Goal: Transaction & Acquisition: Obtain resource

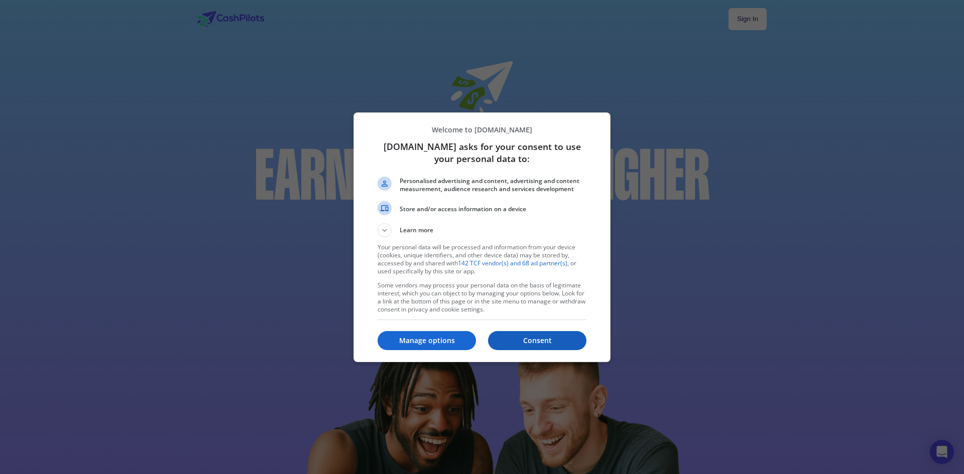
click at [531, 336] on p "Consent" at bounding box center [537, 341] width 98 height 10
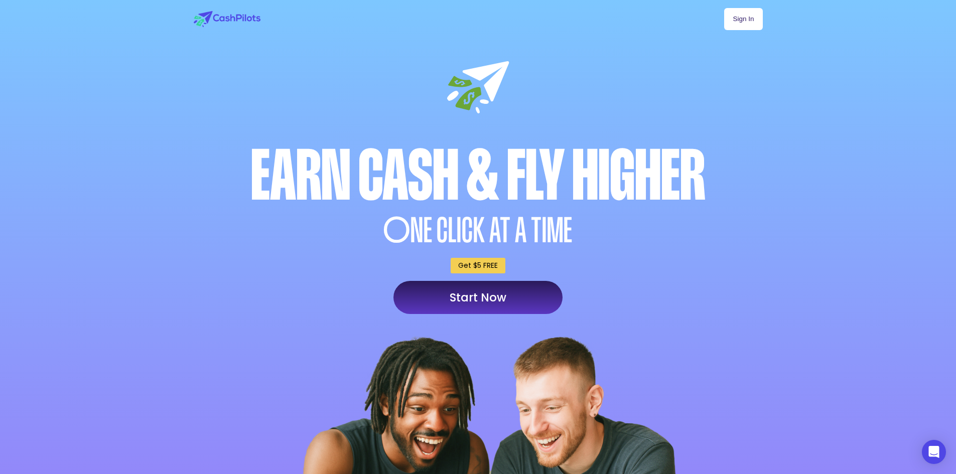
click at [738, 6] on div "Sign In Earn Cash & Fly higher O NE CLICK AT A TIME Get $5 FREE Start Now" at bounding box center [478, 304] width 592 height 609
click at [739, 18] on link "Sign In" at bounding box center [743, 19] width 38 height 22
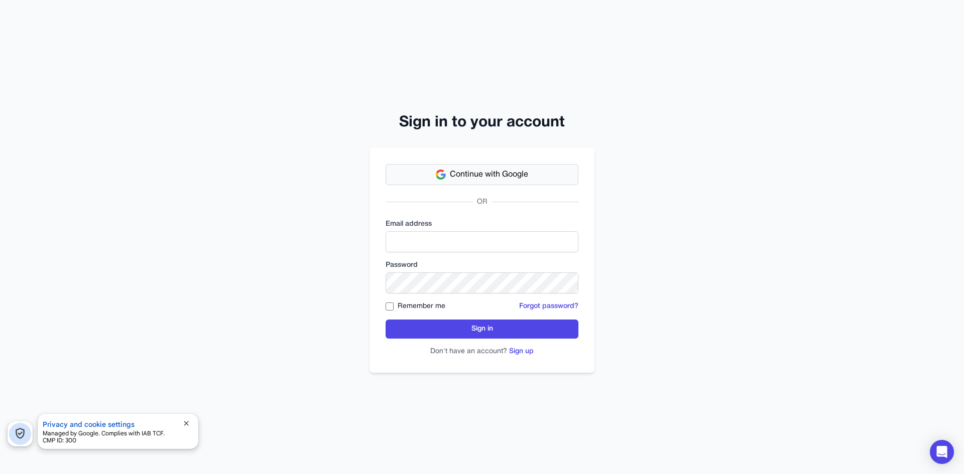
click at [495, 180] on span "Continue with Google" at bounding box center [489, 175] width 78 height 12
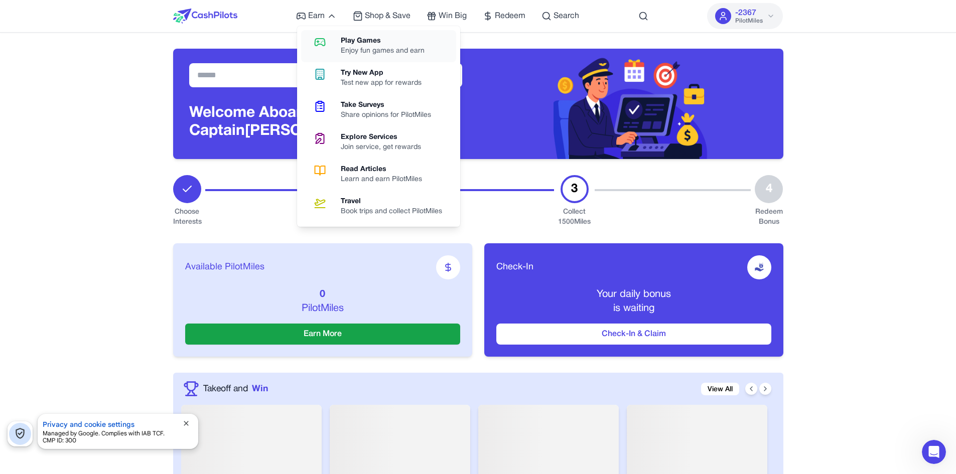
click at [325, 46] on icon at bounding box center [320, 42] width 10 height 7
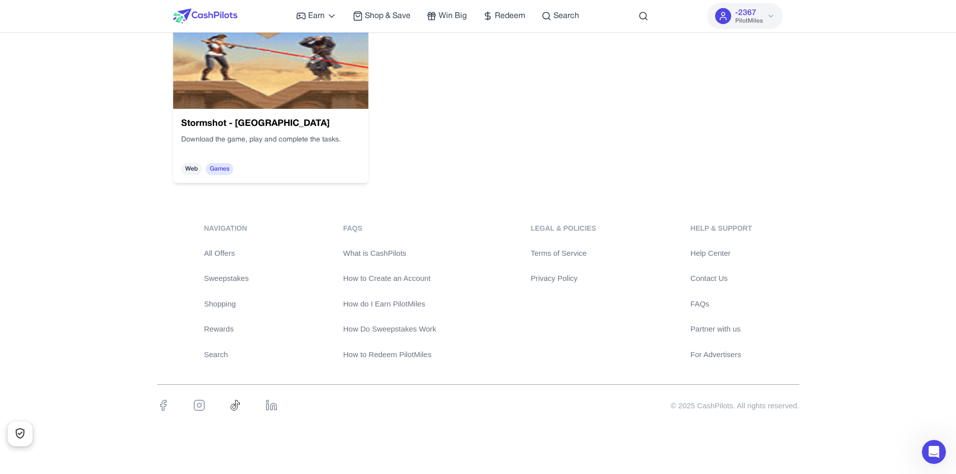
scroll to position [1502, 0]
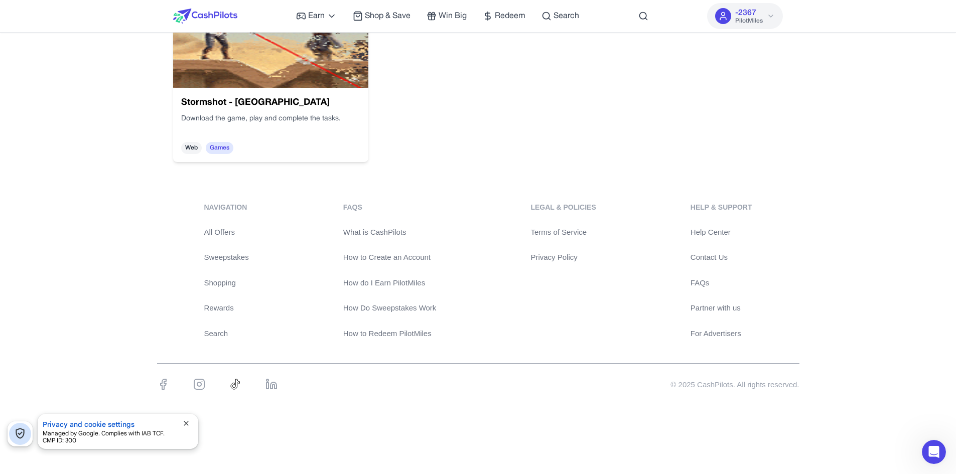
click at [288, 92] on div "Stormshot - Isle of Adventure Download the game, play and complete the tasks. W…" at bounding box center [270, 125] width 195 height 74
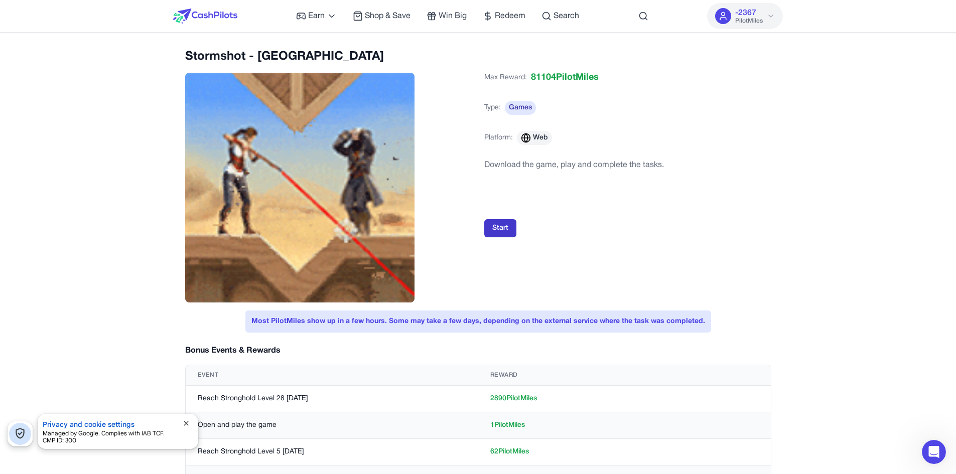
click at [500, 221] on button "Start" at bounding box center [500, 228] width 32 height 18
